Goal: Transaction & Acquisition: Subscribe to service/newsletter

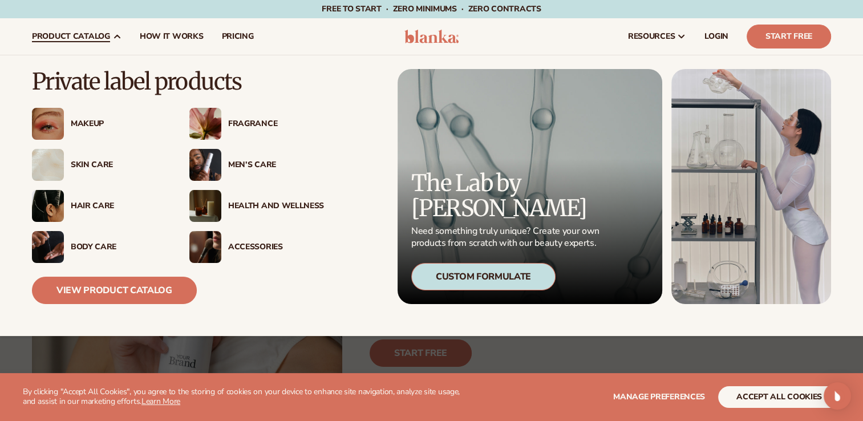
click at [69, 115] on div "Makeup" at bounding box center [99, 124] width 135 height 32
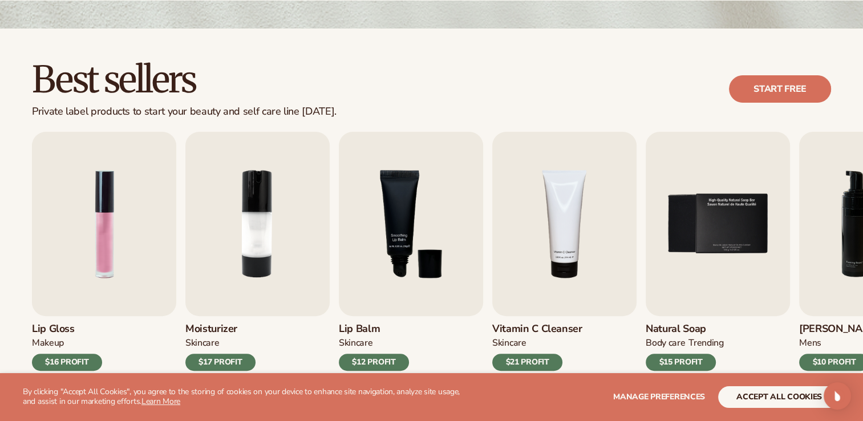
scroll to position [278, 0]
click at [813, 91] on link "Start free" at bounding box center [780, 88] width 102 height 27
